Goal: Task Accomplishment & Management: Complete application form

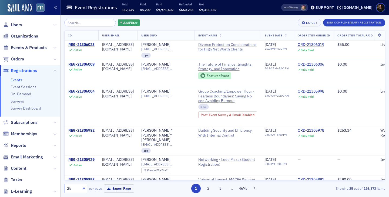
scroll to position [526, 0]
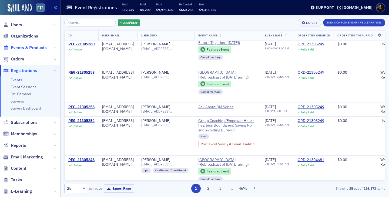
click at [31, 49] on span "Events & Products" at bounding box center [29, 48] width 36 height 6
click at [38, 47] on span "Events & Products" at bounding box center [29, 48] width 36 height 6
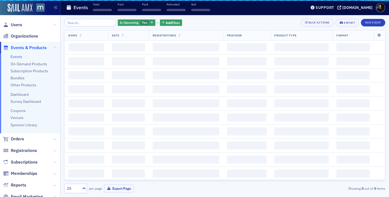
click at [88, 24] on input "search" at bounding box center [90, 23] width 52 height 8
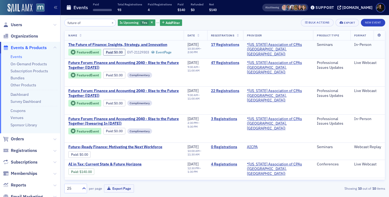
type input "future of"
click at [233, 46] on link "17 Registrations" at bounding box center [225, 44] width 28 height 5
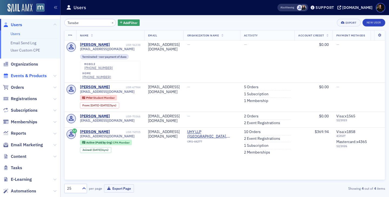
click at [38, 75] on span "Events & Products" at bounding box center [29, 76] width 36 height 6
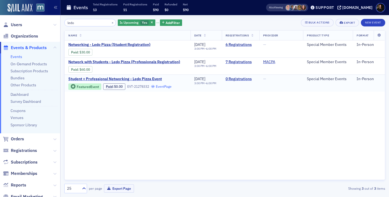
type input "ledo"
click at [161, 86] on link "Event Page" at bounding box center [161, 86] width 21 height 4
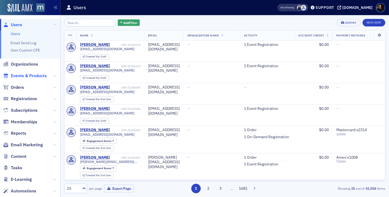
click at [27, 76] on span "Events & Products" at bounding box center [29, 76] width 36 height 6
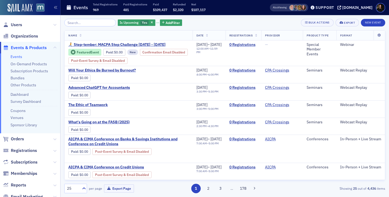
click at [83, 25] on input "search" at bounding box center [90, 23] width 52 height 8
click at [20, 111] on link "Coupons" at bounding box center [18, 110] width 15 height 5
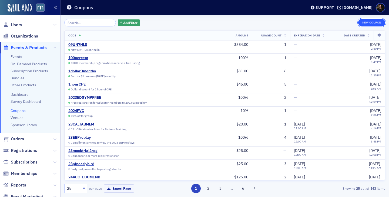
click at [378, 25] on button "New Coupon" at bounding box center [371, 23] width 27 height 8
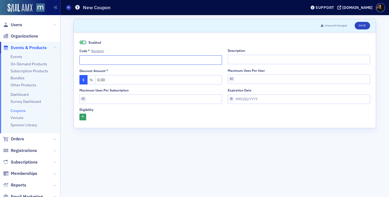
click at [185, 62] on input "Code * Random" at bounding box center [150, 59] width 142 height 9
type input "AGAstudent"
click at [237, 60] on input "Description" at bounding box center [298, 59] width 142 height 9
type input "P"
type input "Ledo Pizza"
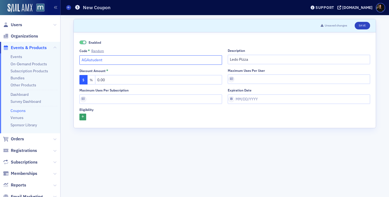
drag, startPoint x: 82, startPoint y: 60, endPoint x: 141, endPoint y: 59, distance: 59.4
click at [141, 59] on input "AGAstudent" at bounding box center [150, 59] width 142 height 9
click at [137, 59] on input "AGAstudent" at bounding box center [150, 59] width 142 height 9
click at [123, 100] on input "Maximum uses per subscription" at bounding box center [150, 98] width 142 height 9
click at [83, 117] on icon "button" at bounding box center [82, 116] width 2 height 3
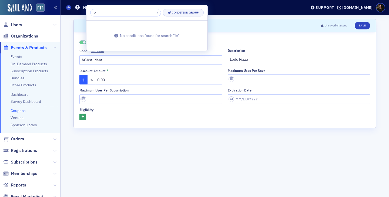
type input "l"
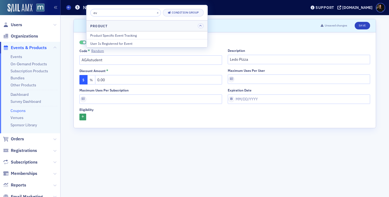
type input "e"
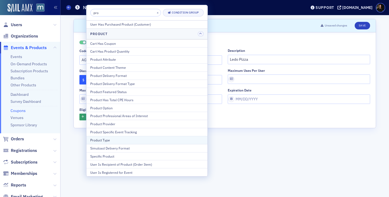
type input "pro"
click at [99, 142] on button "Product Type" at bounding box center [146, 140] width 121 height 8
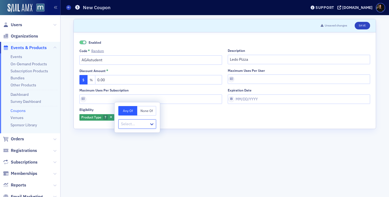
click at [134, 129] on div "Any Of None Of option , selected. Select is focused ,type to refine list, press…" at bounding box center [136, 117] width 45 height 30
click at [134, 125] on div at bounding box center [134, 124] width 28 height 7
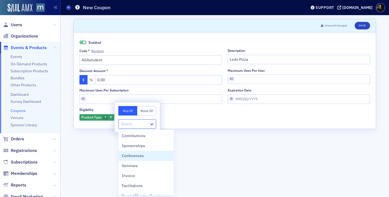
click at [101, 149] on form "Scroll to Unsaved changes Save Enabled Code * Random AGAstudent Description Led…" at bounding box center [224, 106] width 302 height 174
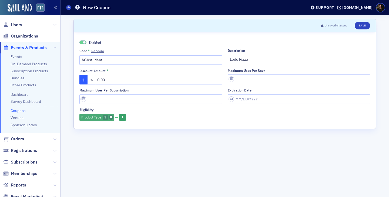
click at [113, 116] on span "button" at bounding box center [110, 117] width 5 height 5
click at [83, 118] on icon "button" at bounding box center [82, 116] width 2 height 3
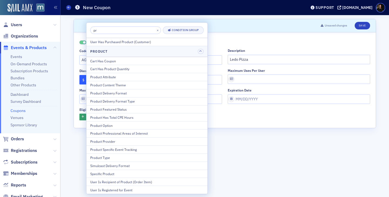
type input "p"
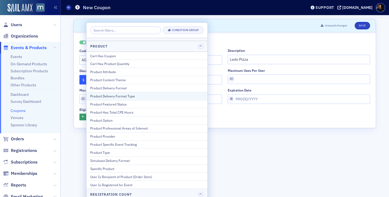
scroll to position [40, 0]
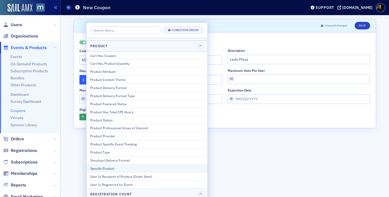
click at [108, 168] on div "Specific Product" at bounding box center [146, 168] width 113 height 5
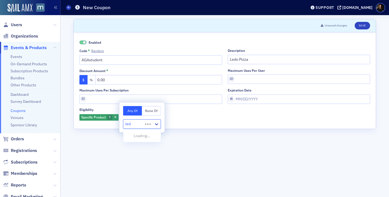
type input "ledo"
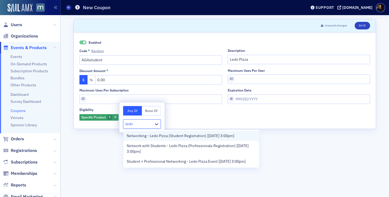
click at [146, 139] on div "Networking - Ledo Pizza (Student Registration) [9/18/2025 3:00pm]" at bounding box center [190, 136] width 135 height 10
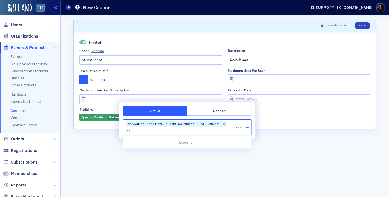
type input "ledo"
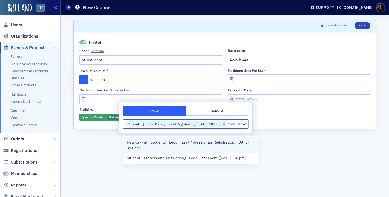
click at [155, 143] on span "Network with Students - Ledo Pizza (Professionals Registration) [9/18/2025 3:00…" at bounding box center [191, 145] width 129 height 11
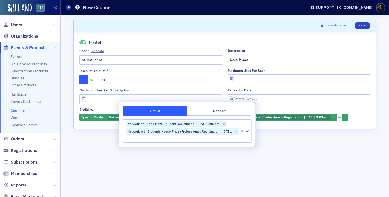
click at [308, 163] on form "Scroll to Unsaved changes Save Enabled Code * Random AGAstudent Description Led…" at bounding box center [224, 106] width 302 height 174
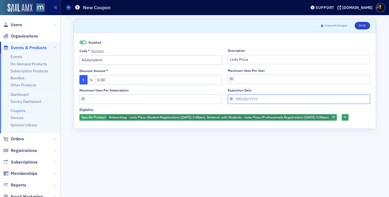
click at [246, 98] on input "Expiration date" at bounding box center [298, 98] width 142 height 9
select select "8"
select select "2025"
click at [247, 80] on input "Maximum uses per user" at bounding box center [298, 78] width 142 height 9
click at [91, 81] on button "%" at bounding box center [91, 79] width 8 height 9
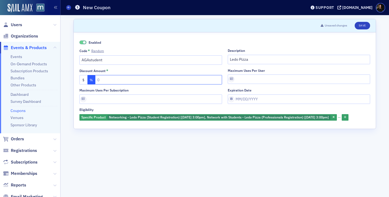
click at [106, 81] on input "text" at bounding box center [158, 79] width 127 height 9
type input "100"
click at [181, 155] on form "Scroll to Unsaved changes Save Enabled Code * Random AGAstudent Description Led…" at bounding box center [224, 106] width 302 height 174
click at [363, 24] on button "Save" at bounding box center [361, 26] width 15 height 8
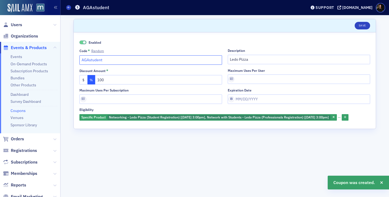
click at [112, 62] on input "AGAstudent" at bounding box center [150, 59] width 142 height 9
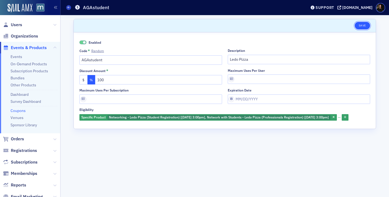
click at [356, 26] on button "Save" at bounding box center [361, 26] width 15 height 8
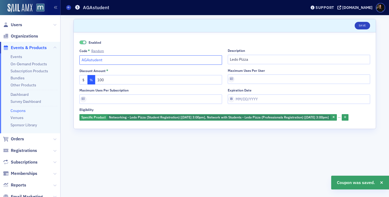
click at [104, 57] on input "AGAstudent" at bounding box center [150, 59] width 142 height 9
click at [104, 60] on input "AGAstudent" at bounding box center [150, 59] width 142 height 9
click at [18, 25] on span "Users" at bounding box center [16, 25] width 11 height 6
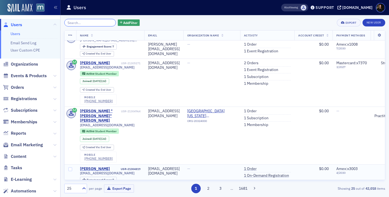
scroll to position [37, 0]
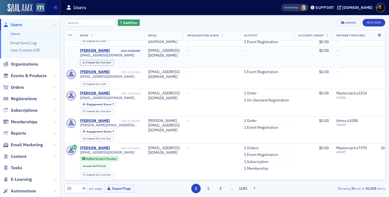
scroll to position [36, 0]
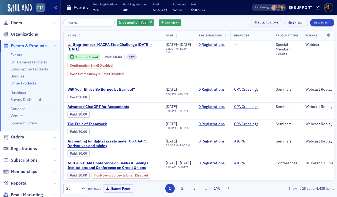
click at [20, 84] on link "Other Products" at bounding box center [24, 83] width 26 height 5
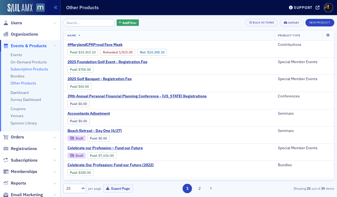
click at [20, 68] on link "Subscription Products" at bounding box center [30, 69] width 38 height 5
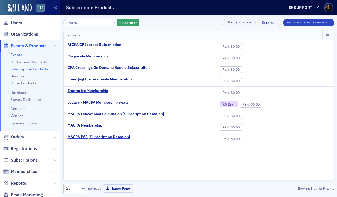
click at [14, 52] on link "Events" at bounding box center [17, 54] width 12 height 5
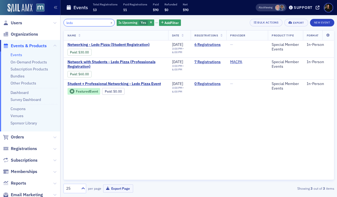
type input "ledo"
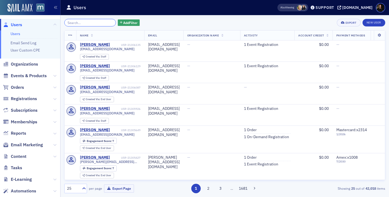
paste input "Chyna"
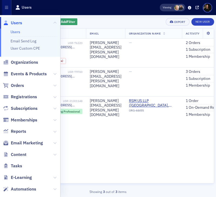
type input "Chyna"
click at [214, 127] on div "Chyna × Add Filter Export New User Name Email Organization Name Activity Accoun…" at bounding box center [108, 106] width 216 height 182
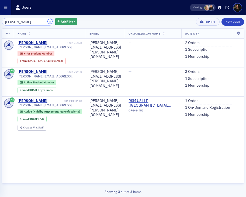
click at [48, 22] on button "×" at bounding box center [50, 21] width 5 height 5
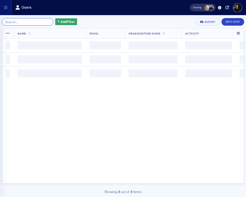
click at [31, 22] on input "search" at bounding box center [28, 22] width 52 height 8
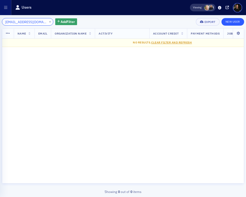
type input "[EMAIL_ADDRESS][DOMAIN_NAME]"
click at [234, 22] on link "New User" at bounding box center [233, 22] width 23 height 8
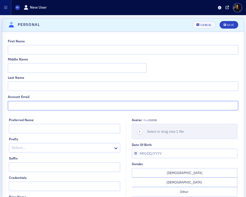
click at [74, 108] on input "Account Email" at bounding box center [123, 105] width 231 height 9
paste input "[EMAIL_ADDRESS][DOMAIN_NAME]"
type input "[EMAIL_ADDRESS][DOMAIN_NAME]"
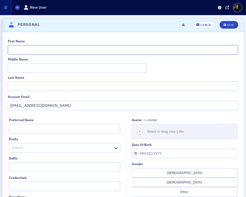
click at [33, 50] on input "First Name" at bounding box center [123, 49] width 231 height 9
type input "Thomas"
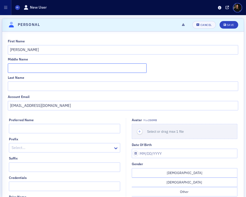
paste input "Keirn"
type input "Keirn"
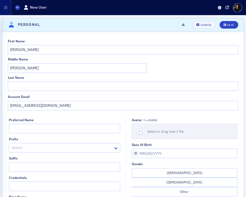
click at [38, 73] on div "First Name Thomas Middle Name Keirn Last Name" at bounding box center [123, 65] width 231 height 52
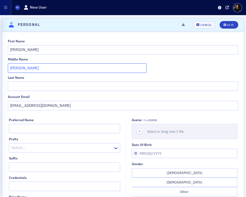
drag, startPoint x: 38, startPoint y: 69, endPoint x: 0, endPoint y: 62, distance: 38.7
click at [0, 62] on div "Scroll to Personal Personal Unsaved changes Cancel Save First Name Thomas Middl…" at bounding box center [123, 149] width 246 height 268
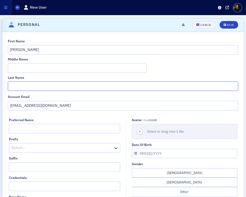
click at [25, 86] on input "Last Name" at bounding box center [123, 85] width 231 height 9
paste input "Keirn"
type input "Keirn"
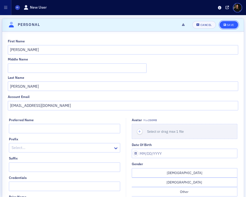
click at [231, 26] on div "Save" at bounding box center [230, 24] width 7 height 3
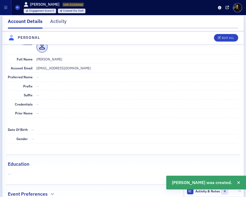
scroll to position [95, 0]
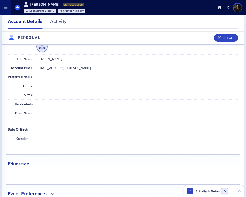
click at [18, 9] on span at bounding box center [17, 7] width 5 height 5
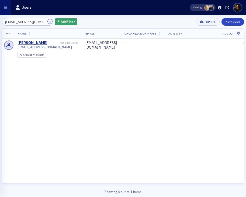
click at [48, 22] on button "×" at bounding box center [50, 21] width 5 height 5
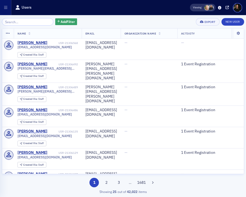
click at [37, 18] on div "Add Filter Export New User Name Email Organization Name Activity Account Credit…" at bounding box center [123, 106] width 243 height 182
click at [35, 24] on input "search" at bounding box center [28, 22] width 52 height 8
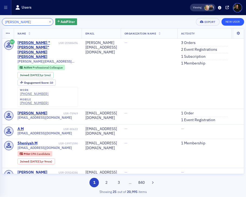
type input "Nico m"
click at [233, 20] on link "New User" at bounding box center [233, 22] width 23 height 8
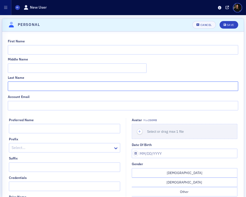
click at [42, 90] on input "Last Name" at bounding box center [123, 85] width 231 height 9
paste input "[EMAIL_ADDRESS][DOMAIN_NAME]"
type input "[EMAIL_ADDRESS][DOMAIN_NAME]"
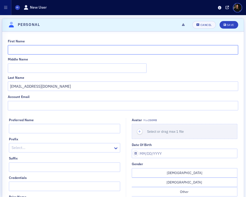
click at [29, 49] on input "First Name" at bounding box center [123, 49] width 231 height 9
type input "Nico"
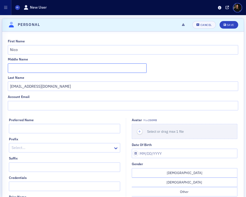
click at [23, 66] on input "Middle Name" at bounding box center [77, 67] width 139 height 9
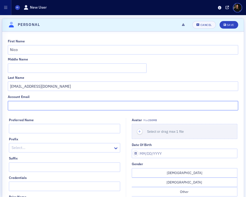
click at [38, 101] on input "Account Email" at bounding box center [123, 105] width 231 height 9
paste input "[EMAIL_ADDRESS][DOMAIN_NAME]"
type input "[EMAIL_ADDRESS][DOMAIN_NAME]"
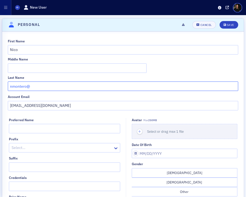
drag, startPoint x: 53, startPoint y: 87, endPoint x: 29, endPoint y: 89, distance: 24.1
click at [29, 89] on input "nmontero@" at bounding box center [123, 85] width 231 height 9
drag, startPoint x: 17, startPoint y: 87, endPoint x: 0, endPoint y: 79, distance: 18.6
click at [0, 80] on div "Scroll to Personal Personal Unsaved changes Cancel Save First Name Nico Middle …" at bounding box center [123, 149] width 246 height 268
type input "Montero"
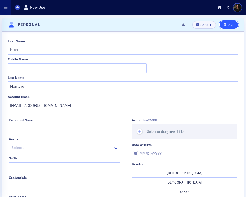
click at [229, 26] on div "Save" at bounding box center [230, 24] width 7 height 3
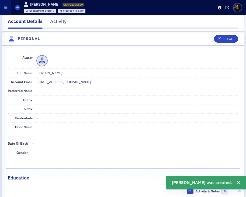
scroll to position [95, 0]
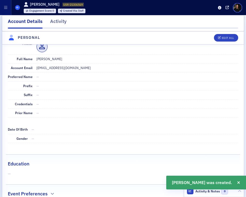
click at [17, 8] on icon at bounding box center [17, 7] width 2 height 2
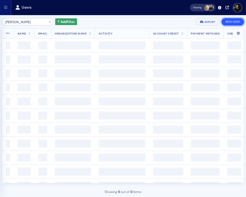
click at [229, 21] on link "New User" at bounding box center [233, 22] width 23 height 8
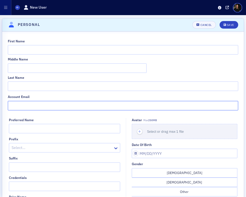
click at [68, 106] on input "Account Email" at bounding box center [123, 105] width 231 height 9
paste input "[EMAIL_ADDRESS][DOMAIN_NAME]"
type input "[EMAIL_ADDRESS][DOMAIN_NAME]"
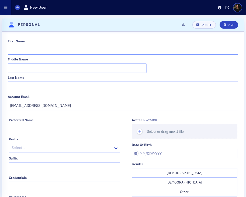
click at [22, 47] on input "First Name" at bounding box center [123, 49] width 231 height 9
type input "Michelle"
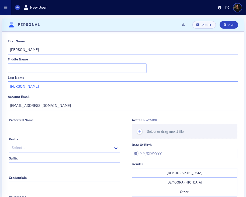
type input "Stanley"
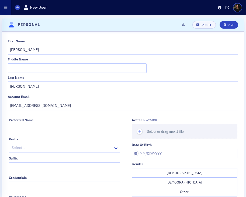
click at [234, 29] on header "Personal Unsaved changes Cancel Save" at bounding box center [123, 24] width 242 height 13
click at [234, 25] on div "Save" at bounding box center [230, 24] width 7 height 3
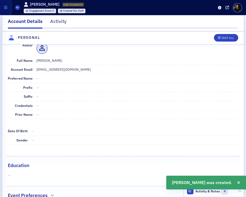
scroll to position [95, 0]
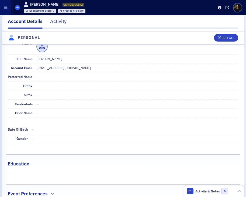
click at [18, 8] on icon at bounding box center [17, 7] width 2 height 2
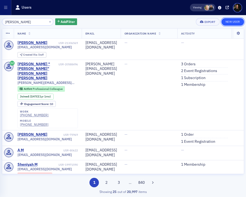
click at [235, 21] on link "New User" at bounding box center [233, 22] width 23 height 8
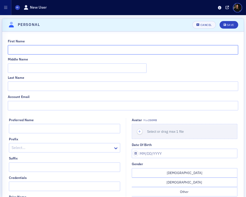
click at [26, 50] on input "First Name" at bounding box center [123, 49] width 231 height 9
paste input "[EMAIL_ADDRESS][DOMAIN_NAME]"
type input "[EMAIL_ADDRESS][DOMAIN_NAME]"
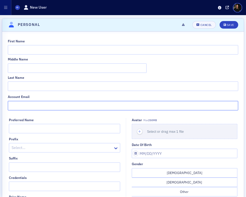
click at [33, 104] on input "Account Email" at bounding box center [123, 105] width 231 height 9
paste input "[EMAIL_ADDRESS][DOMAIN_NAME]"
type input "[EMAIL_ADDRESS][DOMAIN_NAME]"
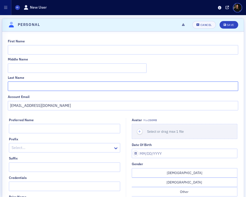
click at [70, 86] on input "Last Name" at bounding box center [123, 85] width 231 height 9
paste input "Frimpong"
type input "Frimpong"
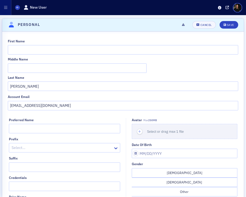
click at [42, 55] on div "First Name Middle Name Last Name Frimpong" at bounding box center [123, 65] width 231 height 52
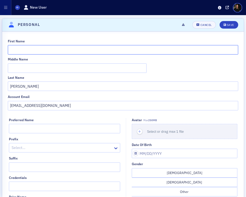
click at [42, 51] on input "First Name" at bounding box center [123, 49] width 231 height 9
paste input "Beverly"
type input "Beverly"
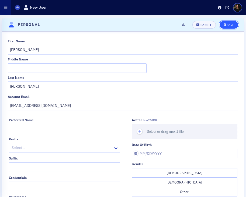
click at [231, 27] on button "Save" at bounding box center [229, 25] width 19 height 8
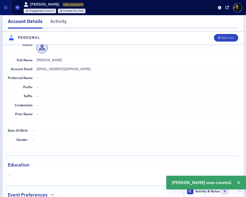
scroll to position [95, 0]
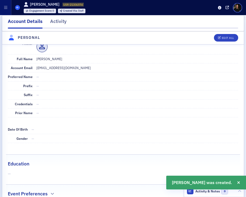
click at [16, 8] on icon at bounding box center [17, 7] width 2 height 2
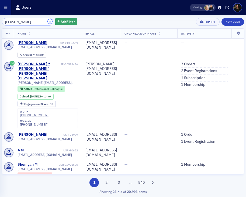
click at [48, 21] on button "×" at bounding box center [50, 21] width 5 height 5
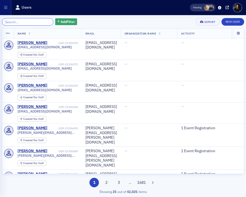
click at [35, 22] on input "search" at bounding box center [28, 22] width 52 height 8
paste input "LWong@katzabosch.com"
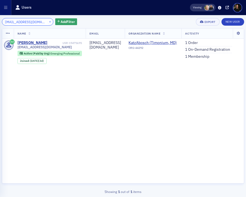
type input "LWong@katzabosch.com"
click at [48, 21] on button "×" at bounding box center [50, 21] width 5 height 5
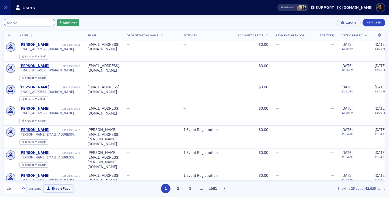
click at [26, 26] on input "search" at bounding box center [30, 23] width 52 height 8
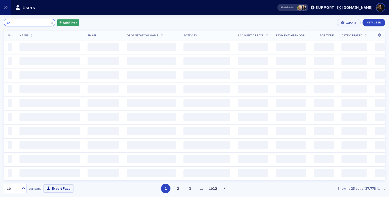
type input "c"
type input "e"
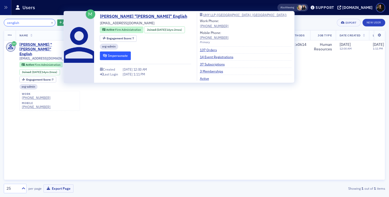
type input "cenglish"
click at [110, 57] on button "Impersonate" at bounding box center [115, 56] width 31 height 8
click at [201, 15] on span "UHY LLP ([GEOGRAPHIC_DATA], [GEOGRAPHIC_DATA])" at bounding box center [243, 14] width 87 height 3
click at [213, 14] on div "UHY LLP ([GEOGRAPHIC_DATA], [GEOGRAPHIC_DATA])" at bounding box center [244, 14] width 83 height 3
click at [104, 56] on icon "submit" at bounding box center [105, 55] width 4 height 3
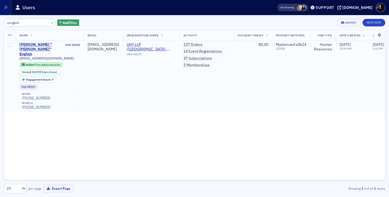
click at [310, 97] on td "Human Resources" at bounding box center [323, 76] width 26 height 72
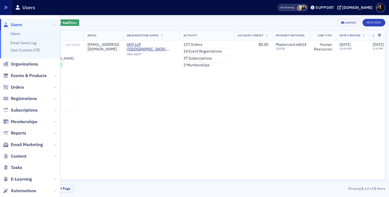
click at [8, 9] on button "button" at bounding box center [5, 7] width 11 height 15
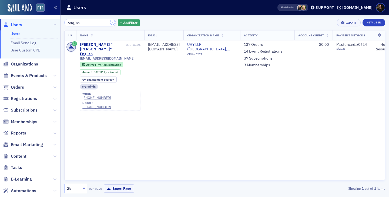
click at [110, 23] on button "×" at bounding box center [112, 22] width 5 height 5
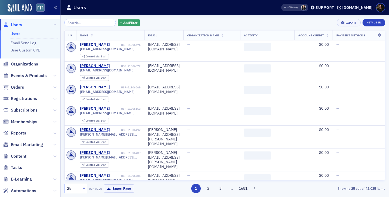
click at [8, 24] on icon at bounding box center [6, 24] width 6 height 5
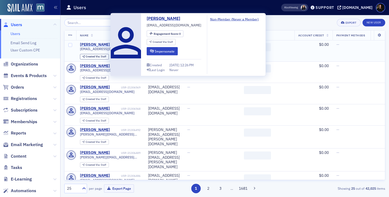
click at [92, 46] on div "[PERSON_NAME]" at bounding box center [95, 44] width 30 height 5
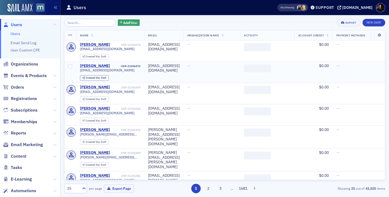
click at [91, 67] on div "[PERSON_NAME]" at bounding box center [95, 66] width 30 height 5
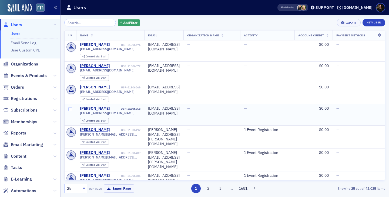
click at [90, 109] on div "[PERSON_NAME]" at bounding box center [95, 108] width 30 height 5
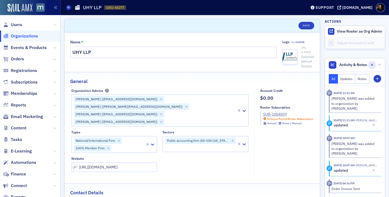
select select "US"
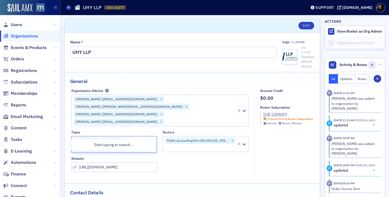
click at [134, 145] on div at bounding box center [128, 148] width 33 height 7
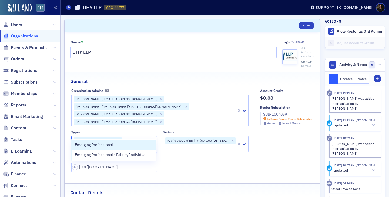
type input "emerg"
click at [116, 146] on div "Emerging Professional" at bounding box center [114, 145] width 78 height 6
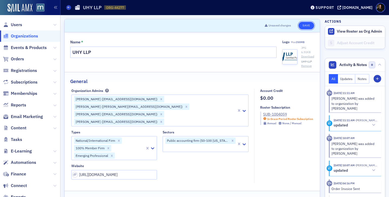
click at [301, 25] on button "Save" at bounding box center [305, 26] width 15 height 8
select select "US"
click at [306, 26] on button "Save" at bounding box center [305, 26] width 15 height 8
select select "US"
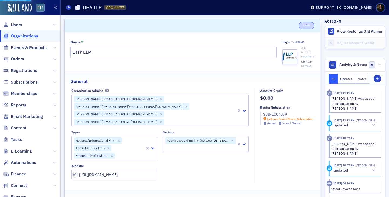
select select "US"
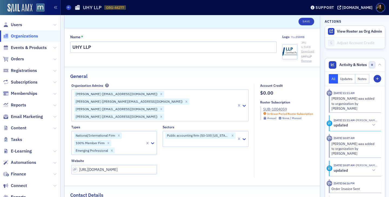
click at [126, 147] on div at bounding box center [129, 150] width 29 height 7
click at [191, 152] on div "Types National/International Firm 100% Member Firm Emerging Professional Sector…" at bounding box center [159, 149] width 177 height 49
click at [309, 22] on button "Save" at bounding box center [305, 22] width 15 height 8
select select "US"
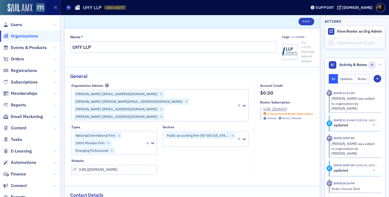
click at [127, 147] on div at bounding box center [129, 150] width 29 height 7
type input "emerg"
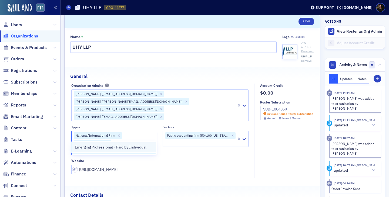
click at [82, 149] on span "Emerging Professional - Paid by Individual" at bounding box center [111, 148] width 72 height 6
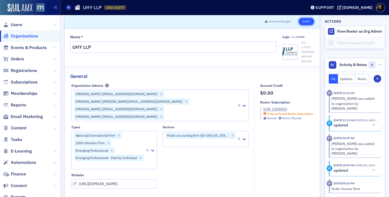
click at [302, 20] on button "Save" at bounding box center [305, 22] width 15 height 8
select select "US"
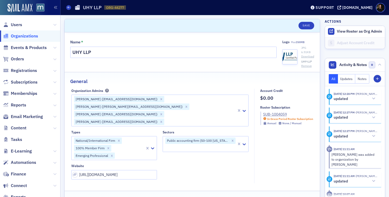
select select "US"
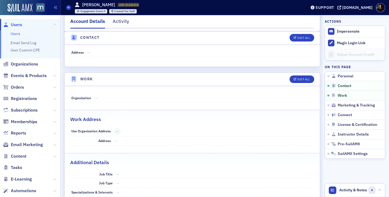
scroll to position [294, 0]
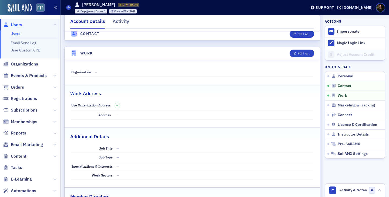
click at [308, 58] on header "Work Edit All" at bounding box center [191, 53] width 255 height 13
click at [307, 55] on div "Edit All" at bounding box center [303, 53] width 12 height 3
select select "US"
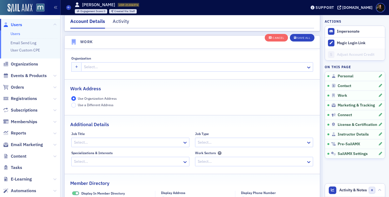
scroll to position [427, 0]
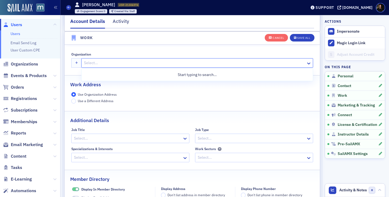
click at [110, 62] on div at bounding box center [194, 63] width 222 height 7
type input "UHY"
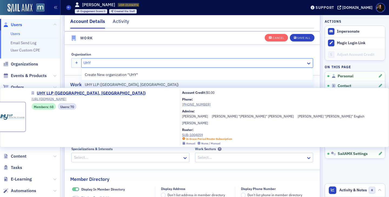
click at [93, 86] on span "UHY LLP ([GEOGRAPHIC_DATA], [GEOGRAPHIC_DATA])" at bounding box center [132, 85] width 94 height 6
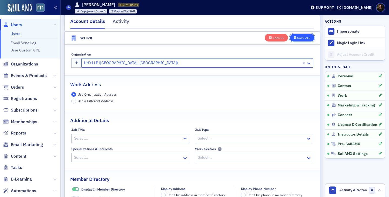
click at [303, 39] on div "Save All" at bounding box center [303, 37] width 13 height 3
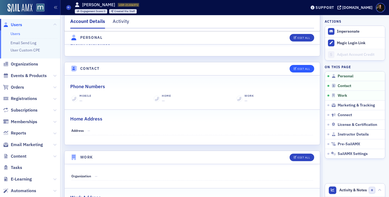
scroll to position [214, 0]
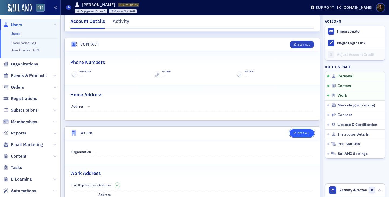
click at [296, 134] on icon "button" at bounding box center [294, 133] width 3 height 3
select select "US"
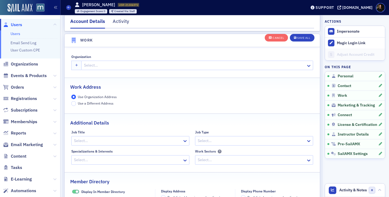
scroll to position [427, 0]
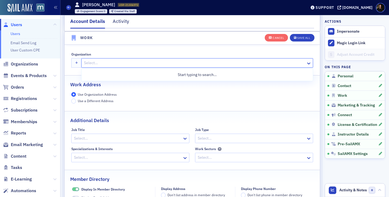
click at [108, 65] on div at bounding box center [194, 63] width 222 height 7
type input "UHY"
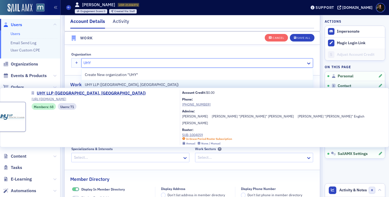
click at [96, 83] on span "UHY LLP ([GEOGRAPHIC_DATA], [GEOGRAPHIC_DATA])" at bounding box center [132, 85] width 94 height 6
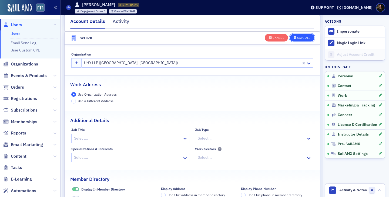
click at [295, 37] on icon "button" at bounding box center [295, 37] width 3 height 3
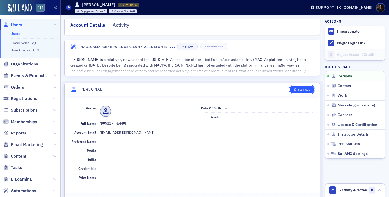
click at [303, 90] on div "Edit All" at bounding box center [303, 89] width 12 height 3
select select "US"
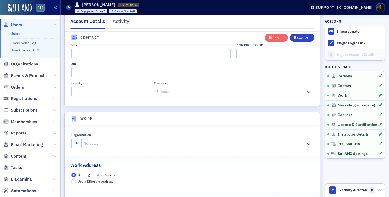
scroll to position [393, 0]
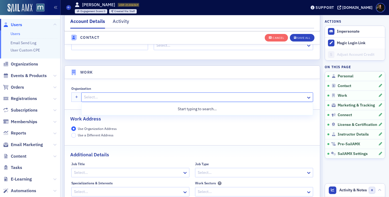
click at [103, 93] on div "Select…" at bounding box center [197, 97] width 232 height 9
type input "UHY"
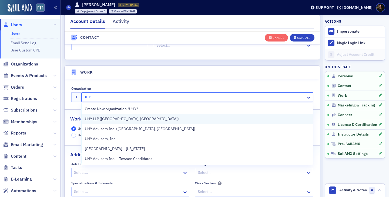
click at [101, 117] on span "UHY LLP ([GEOGRAPHIC_DATA], [GEOGRAPHIC_DATA])" at bounding box center [132, 119] width 94 height 6
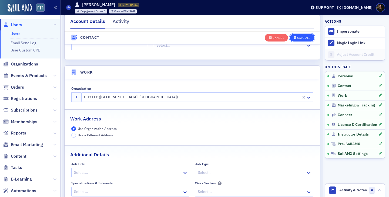
click at [302, 37] on div "Save All" at bounding box center [303, 37] width 13 height 3
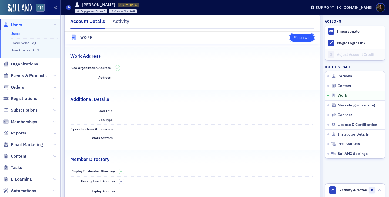
click at [300, 40] on button "Edit All" at bounding box center [301, 38] width 24 height 8
select select "US"
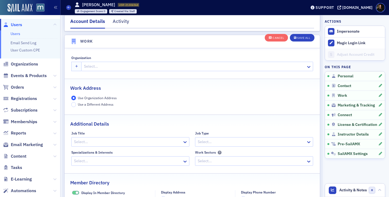
scroll to position [427, 0]
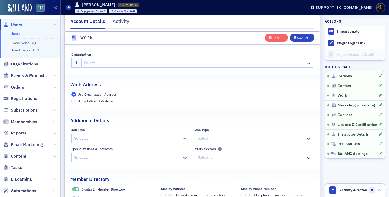
click at [86, 65] on div at bounding box center [194, 63] width 222 height 7
type input "UHY"
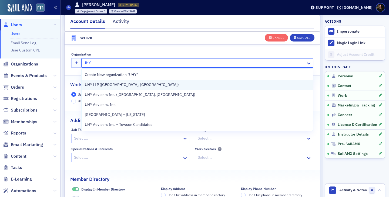
click at [92, 86] on span "UHY LLP ([GEOGRAPHIC_DATA], [GEOGRAPHIC_DATA])" at bounding box center [132, 85] width 94 height 6
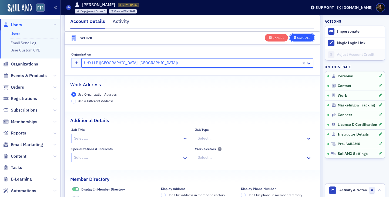
click at [303, 38] on div "Save All" at bounding box center [303, 37] width 13 height 3
